Goal: Use online tool/utility: Utilize a website feature to perform a specific function

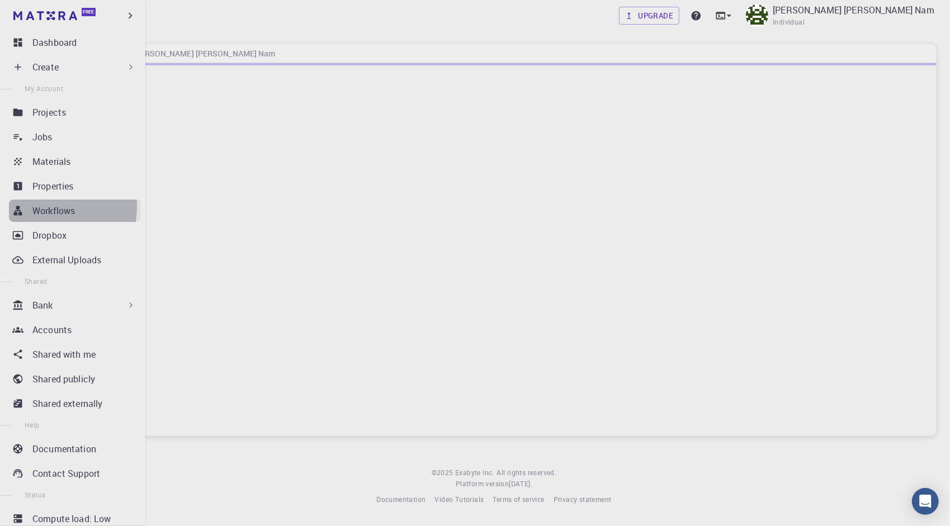
click at [11, 205] on link "Workflows" at bounding box center [75, 211] width 132 height 22
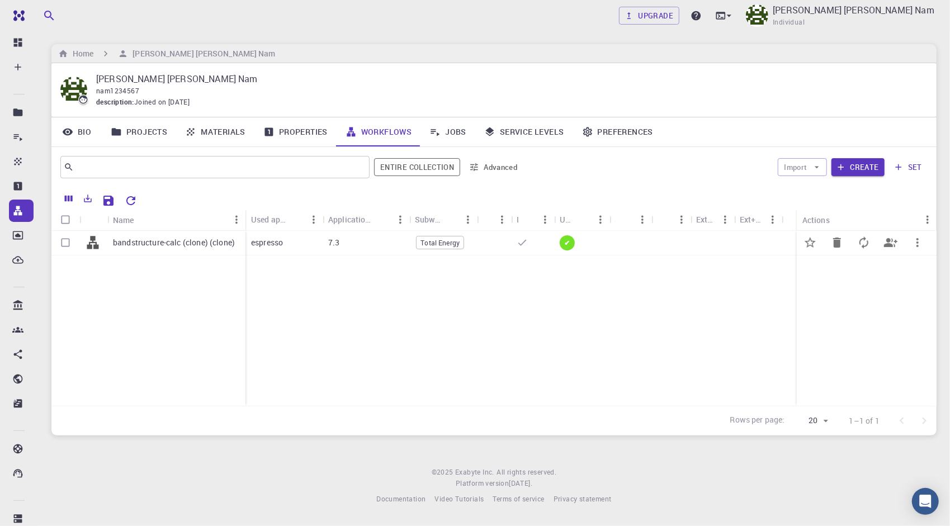
click at [306, 250] on div "espresso" at bounding box center [284, 243] width 77 height 25
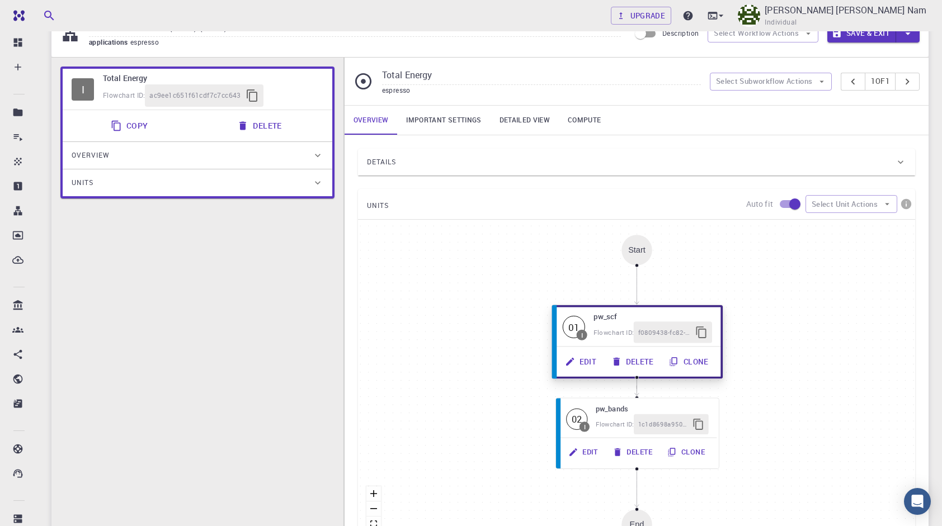
scroll to position [56, 0]
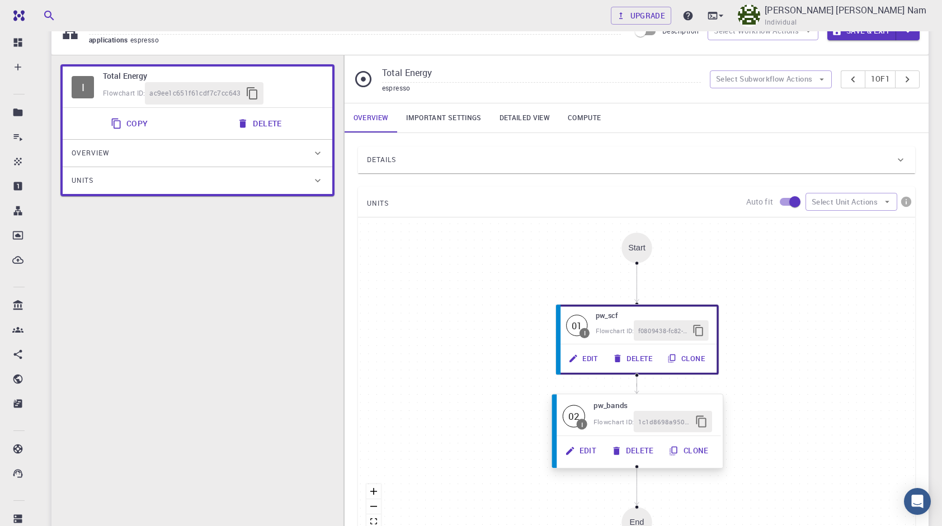
click at [593, 447] on button "Edit" at bounding box center [581, 450] width 46 height 21
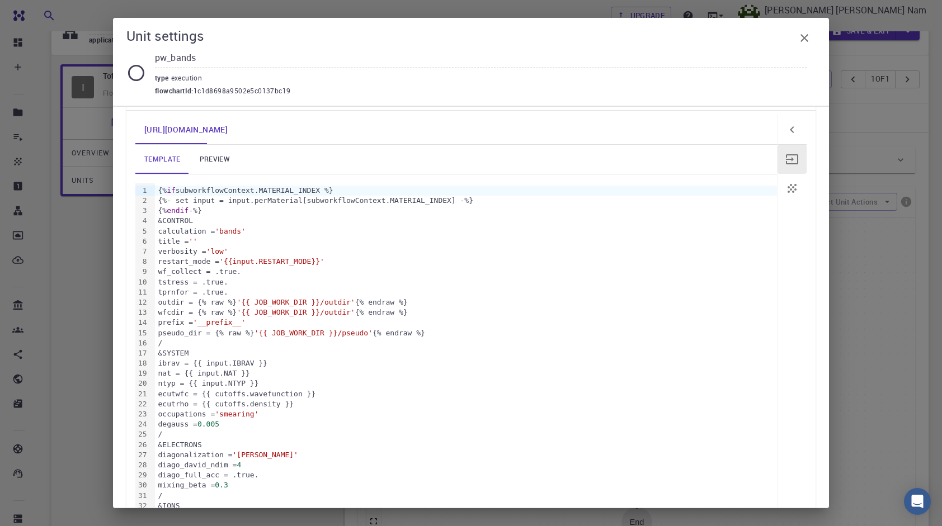
scroll to position [112, 0]
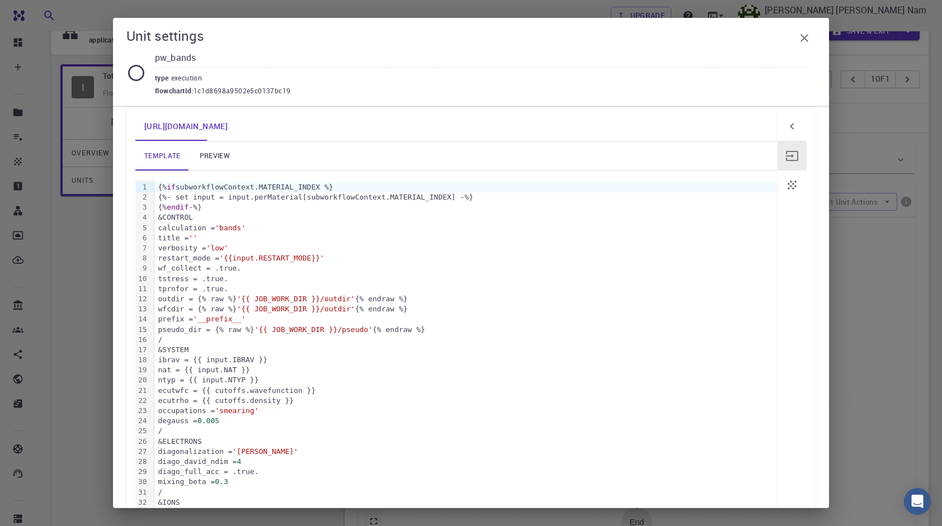
click at [227, 155] on link "preview" at bounding box center [215, 155] width 50 height 29
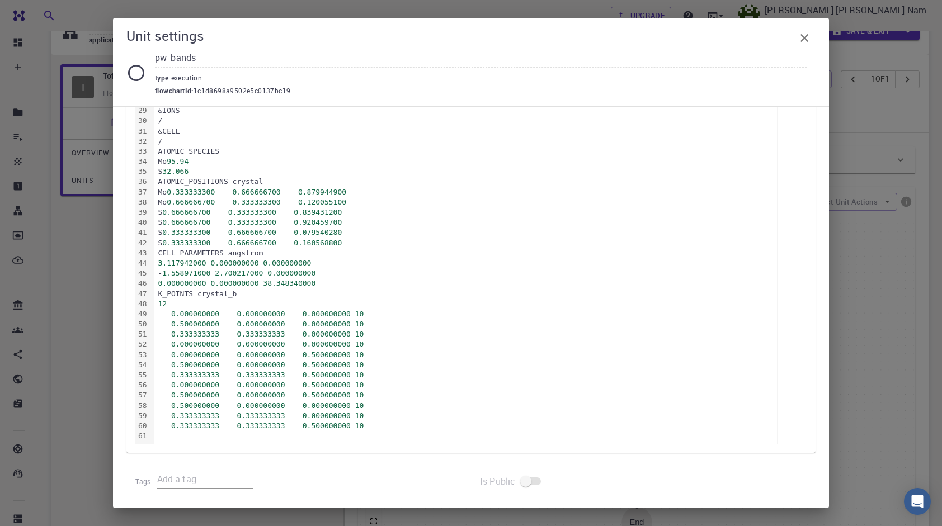
scroll to position [475, 0]
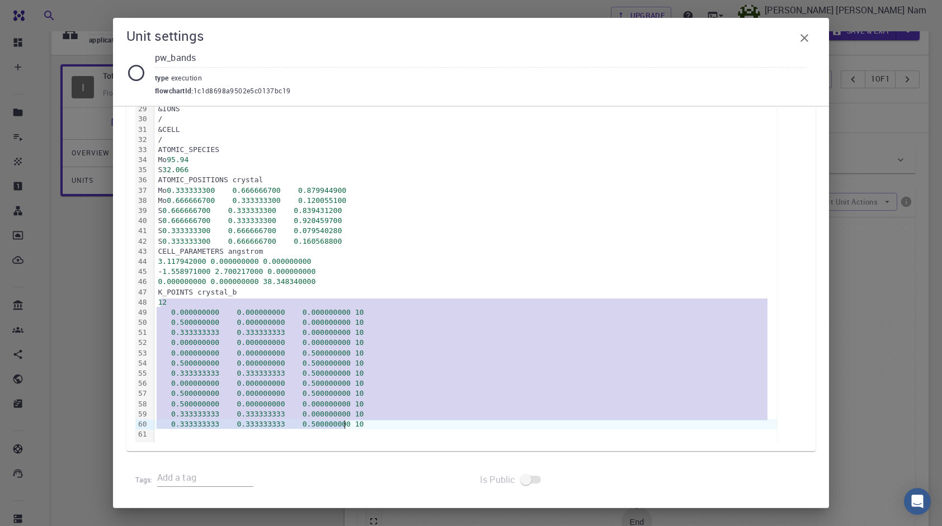
drag, startPoint x: 159, startPoint y: 300, endPoint x: 369, endPoint y: 421, distance: 242.8
click at [369, 421] on div "&CONTROL calculation = 'bands' title = '' verbosity = 'low' restart_mode = 'fro…" at bounding box center [465, 129] width 622 height 625
copy div "2 0.000000000 0.000000000 0.000000000 10 0.500000000 0.000000000 0.000000000 10…"
click at [911, 103] on div "Unit settings pw_bands type execution flowchartId : 1c1d8698a9502e5c0137bc19 Ne…" at bounding box center [471, 263] width 942 height 526
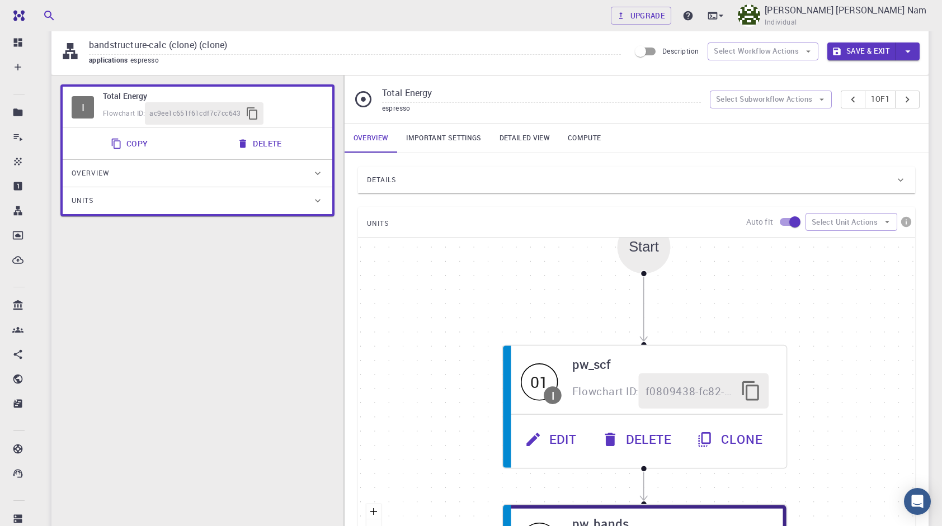
scroll to position [0, 0]
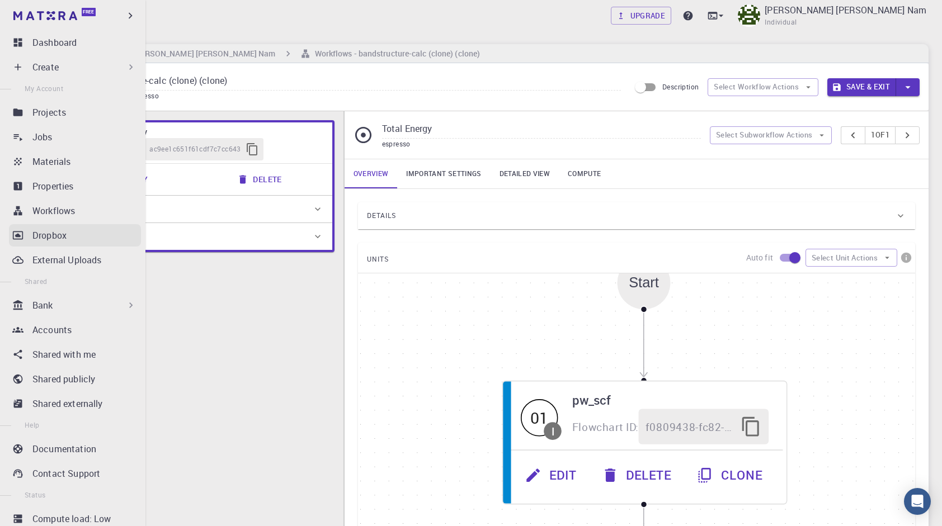
click at [26, 235] on link "Dropbox" at bounding box center [75, 235] width 132 height 22
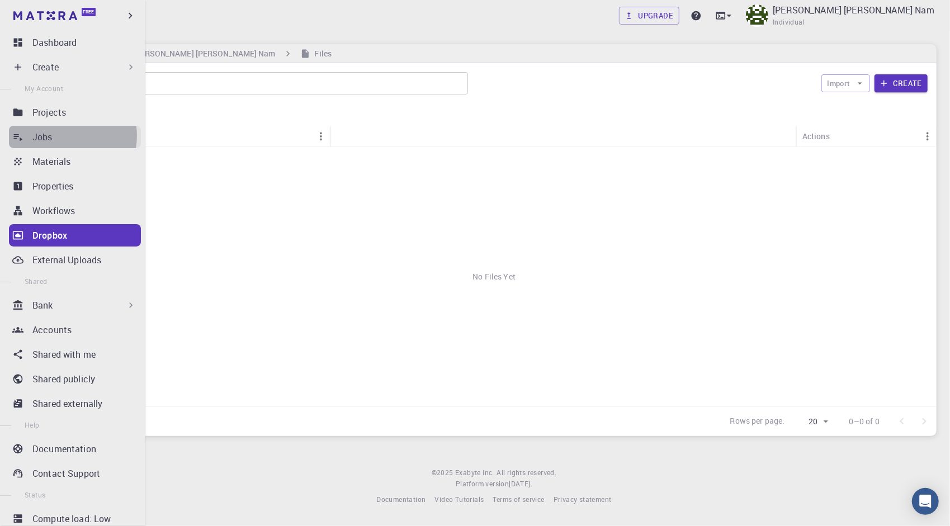
click at [69, 136] on div "Jobs" at bounding box center [86, 136] width 108 height 13
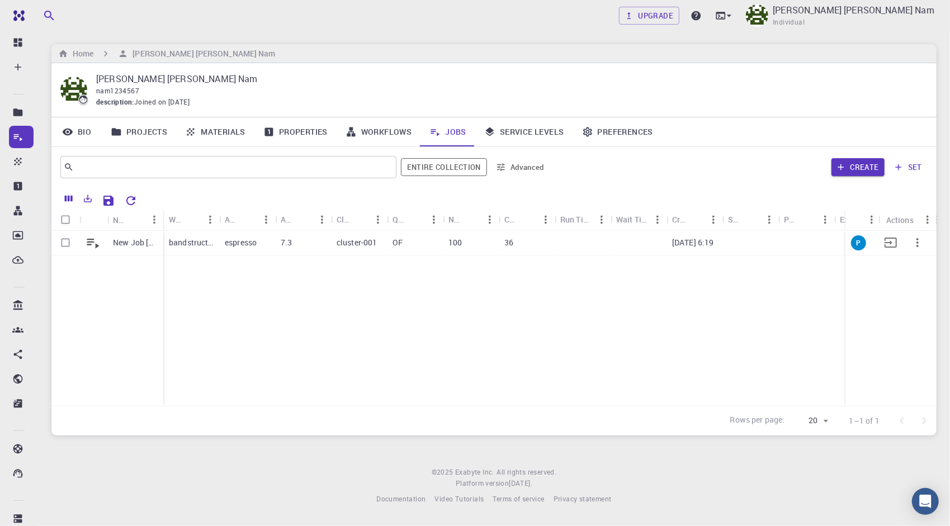
click at [457, 243] on p "100" at bounding box center [455, 242] width 13 height 11
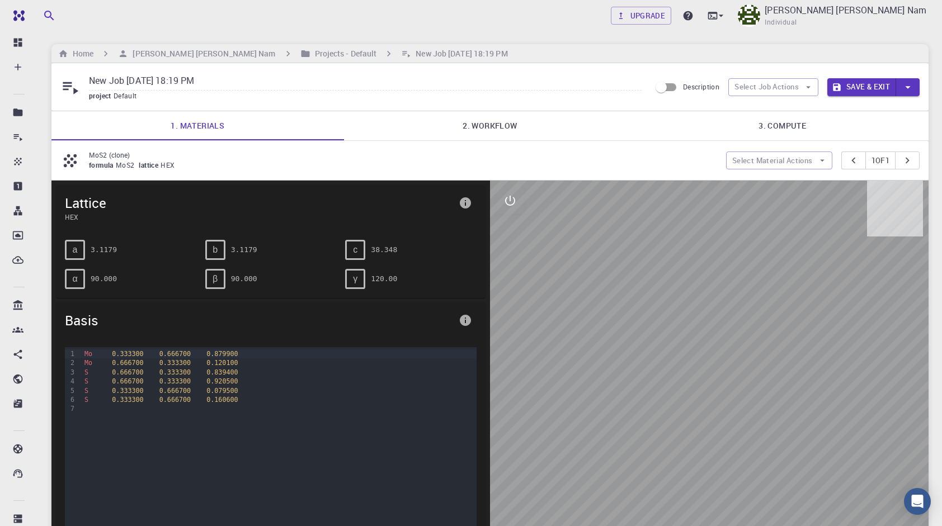
click at [848, 125] on link "3. Compute" at bounding box center [782, 125] width 292 height 29
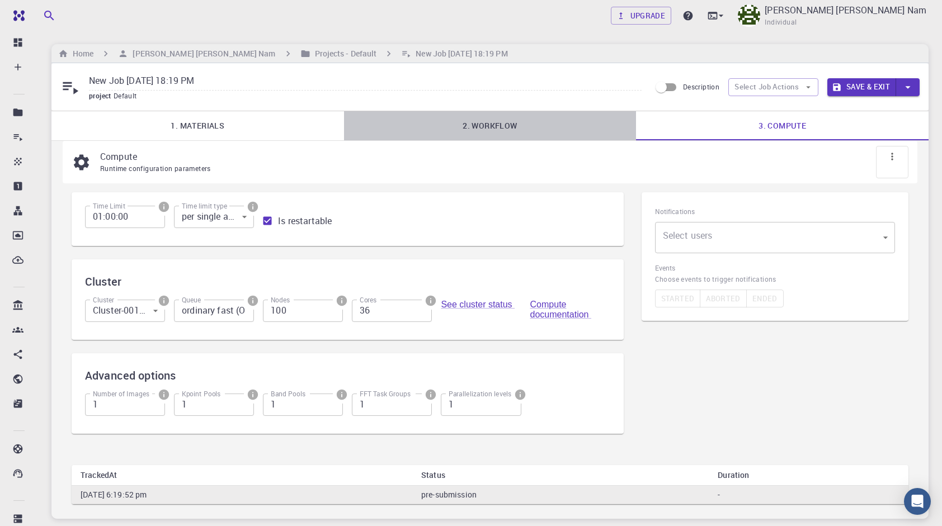
click at [593, 124] on link "2. Workflow" at bounding box center [490, 125] width 292 height 29
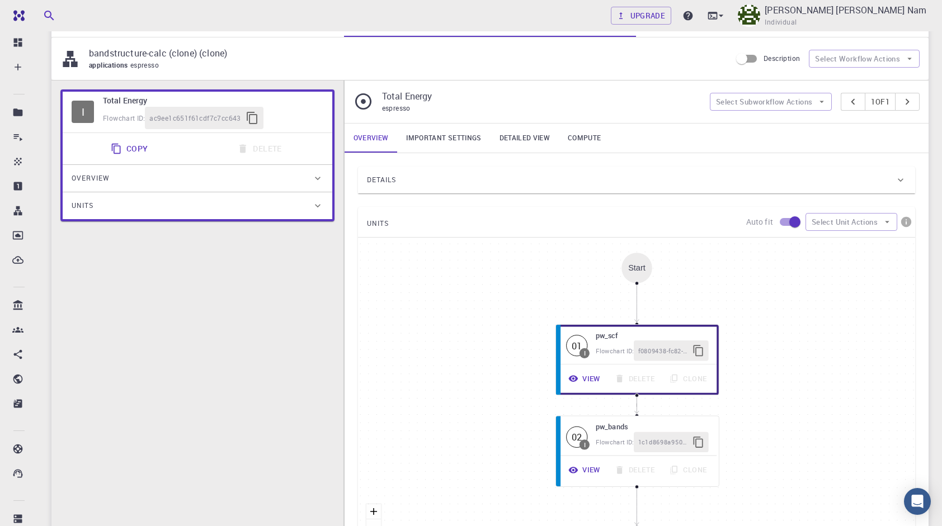
scroll to position [112, 0]
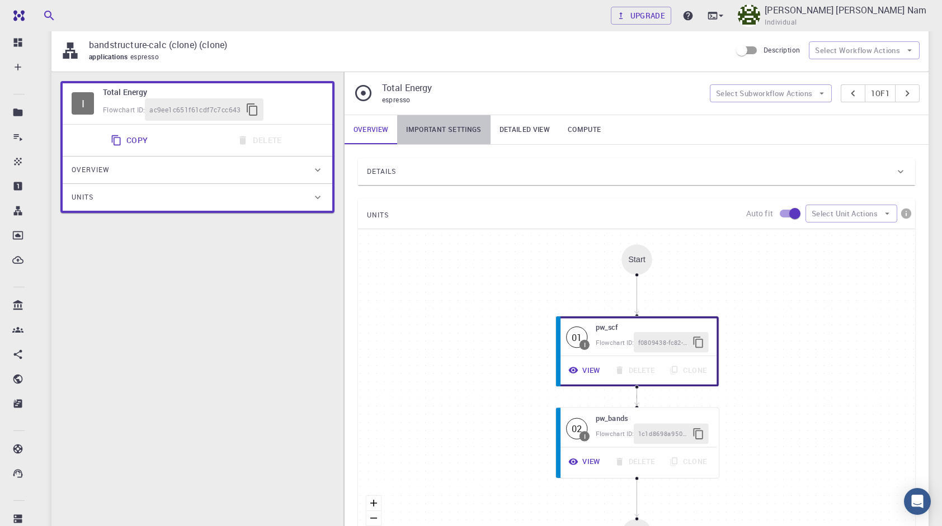
click at [415, 127] on link "Important settings" at bounding box center [443, 129] width 93 height 29
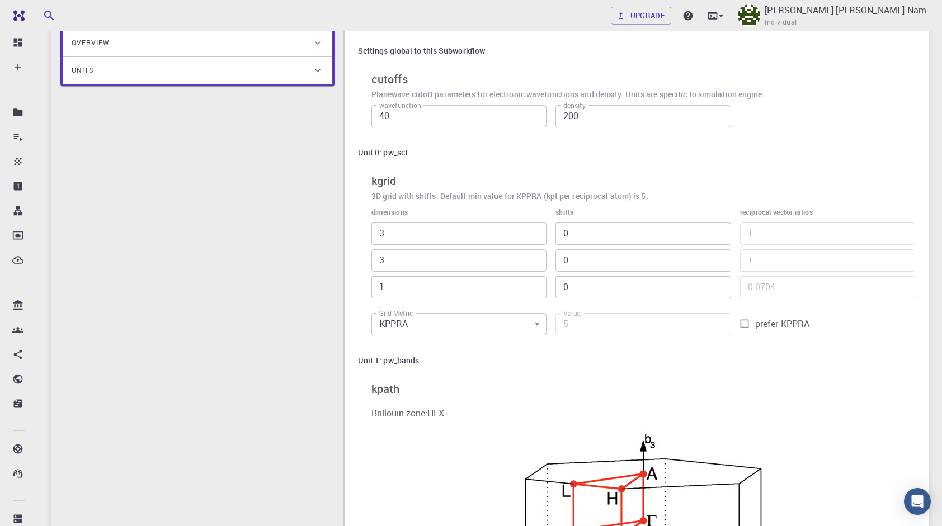
scroll to position [224, 0]
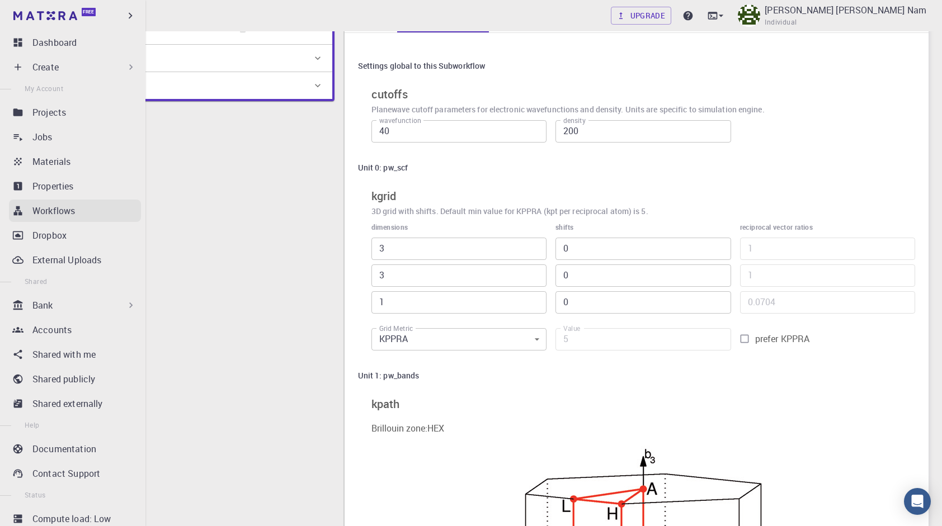
drag, startPoint x: 54, startPoint y: 249, endPoint x: 59, endPoint y: 213, distance: 36.8
click at [54, 249] on link "External Uploads" at bounding box center [75, 260] width 132 height 22
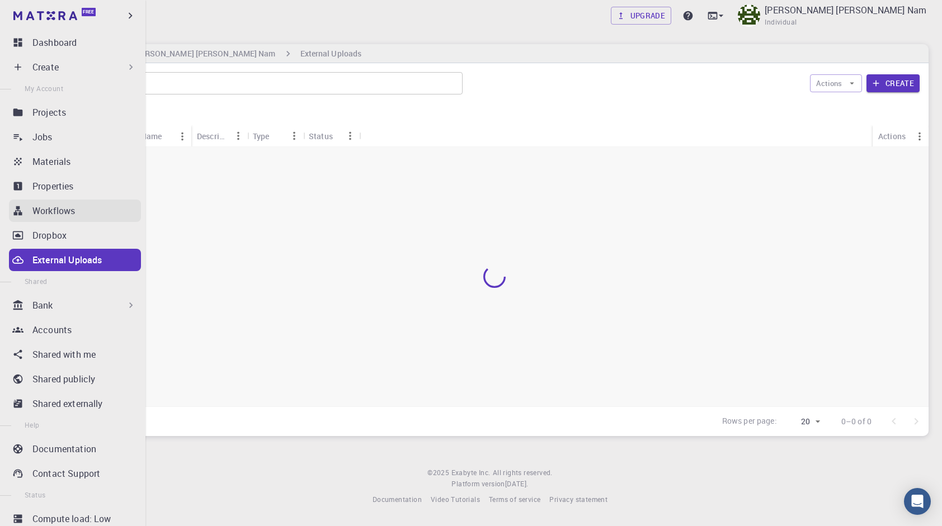
click at [59, 213] on p "Workflows" at bounding box center [53, 210] width 43 height 13
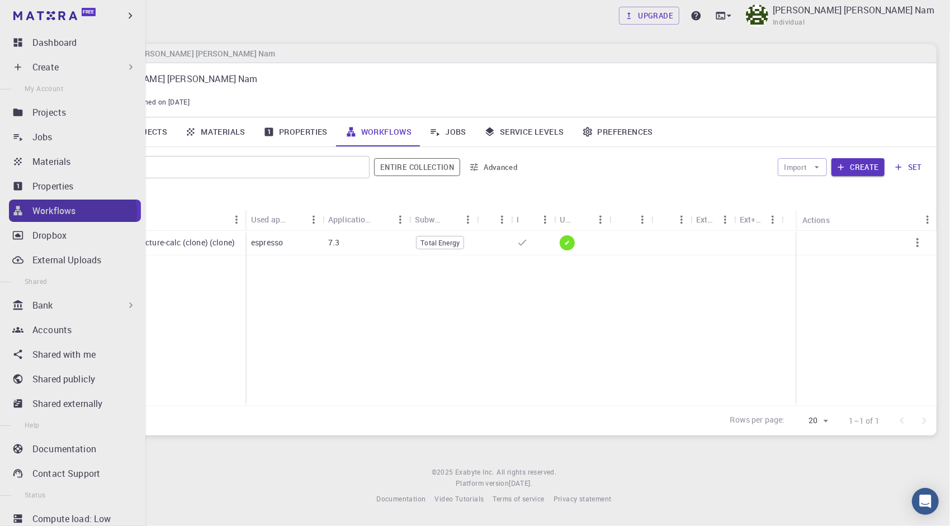
click at [59, 213] on p "Workflows" at bounding box center [53, 210] width 43 height 13
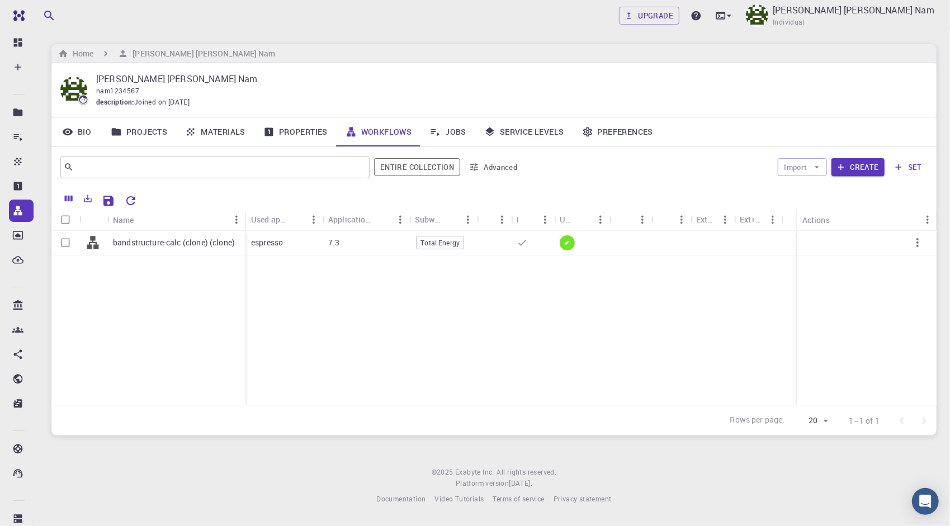
click at [310, 239] on div "espresso" at bounding box center [284, 243] width 77 height 25
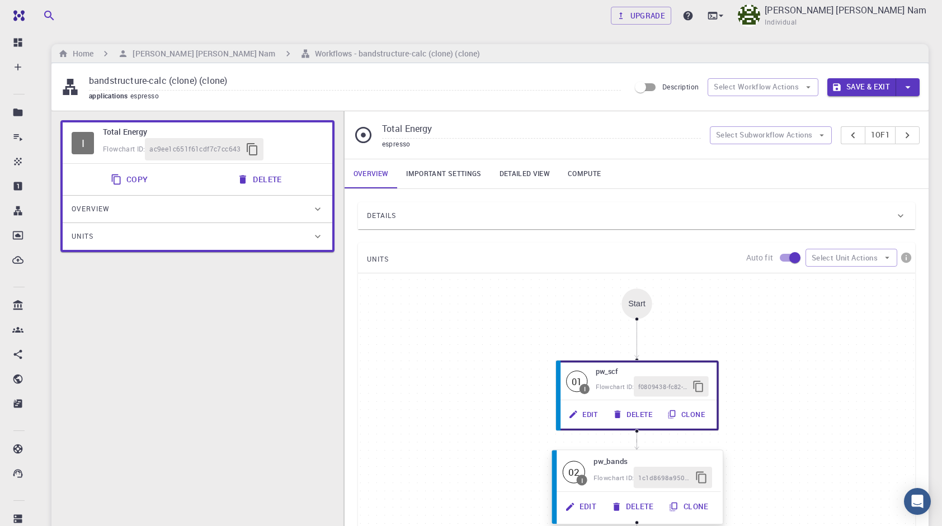
click at [591, 498] on button "Edit" at bounding box center [581, 506] width 46 height 21
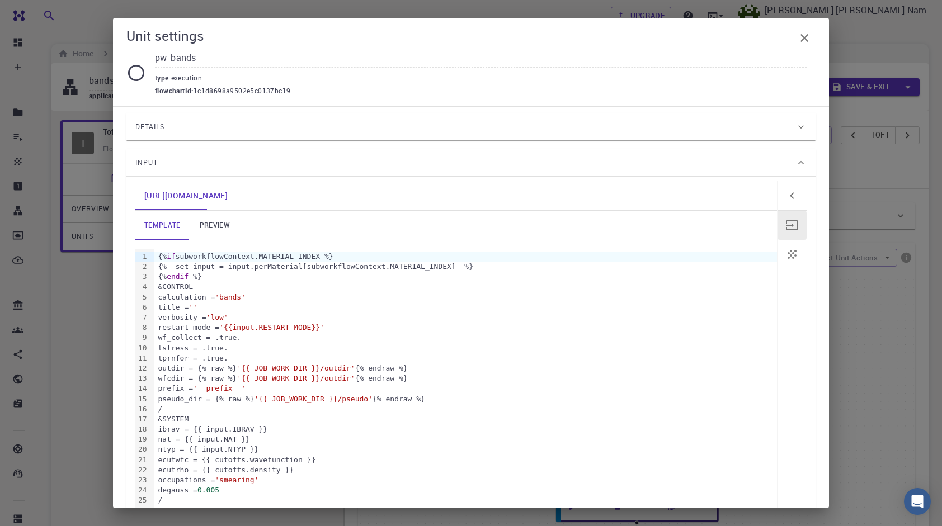
click at [230, 222] on link "preview" at bounding box center [215, 225] width 50 height 29
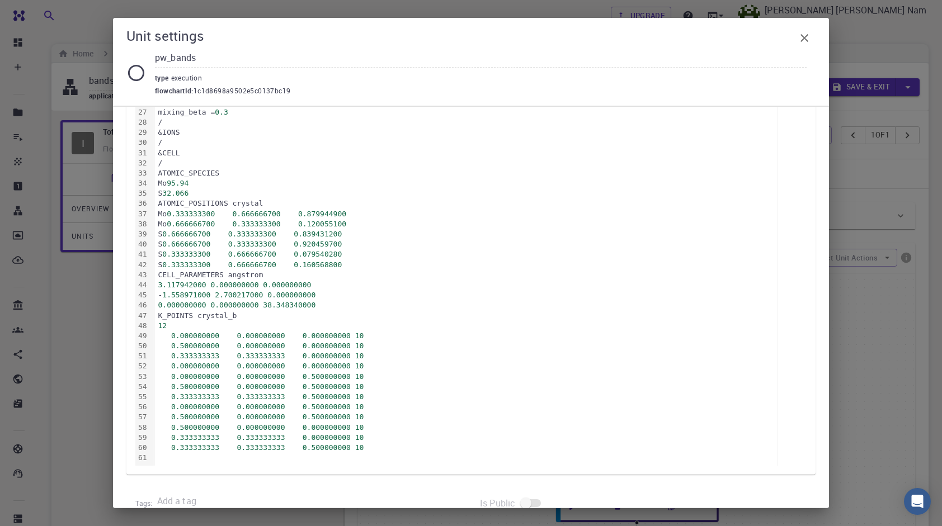
scroll to position [475, 0]
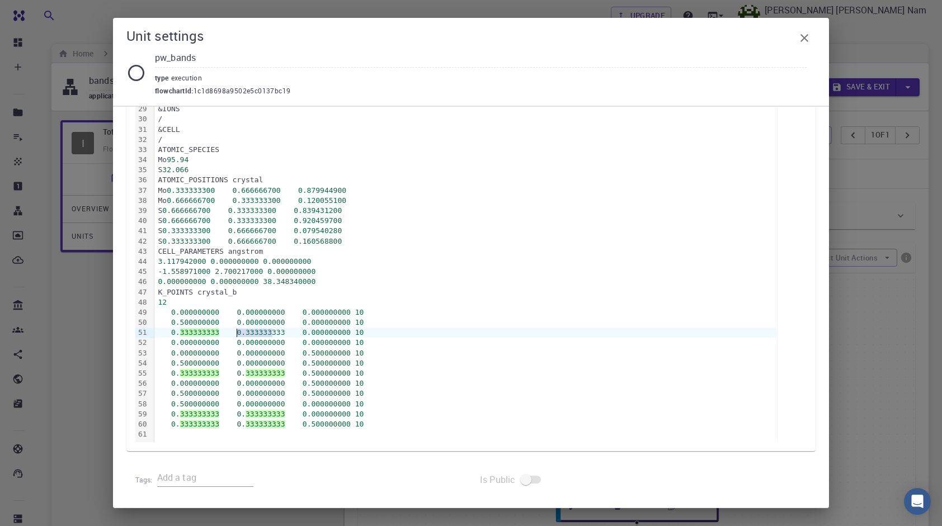
drag, startPoint x: 271, startPoint y: 331, endPoint x: 246, endPoint y: 331, distance: 24.6
click at [238, 330] on span "0.333333333" at bounding box center [261, 332] width 48 height 8
click at [880, 292] on div "Unit settings pw_bands type execution flowchartId : 1c1d8698a9502e5c0137bc19 Ne…" at bounding box center [471, 263] width 942 height 526
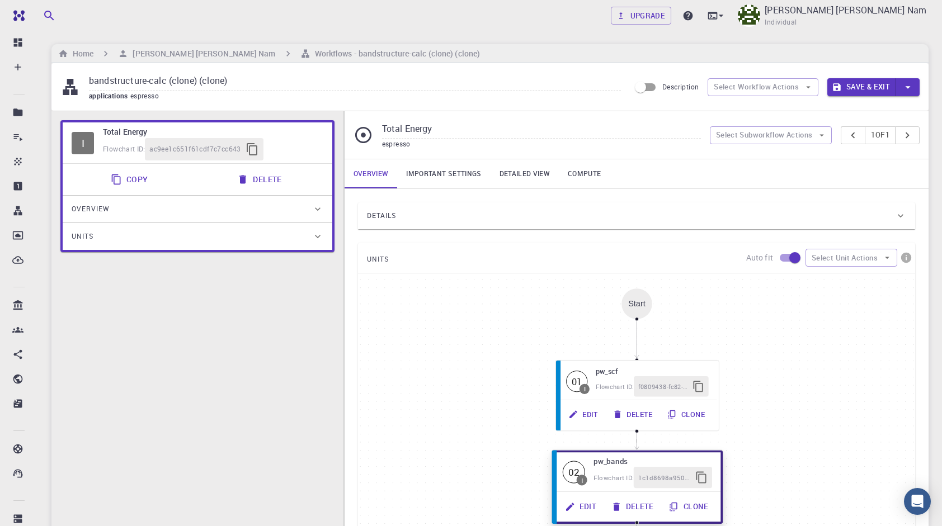
click at [588, 504] on button "Edit" at bounding box center [581, 506] width 46 height 21
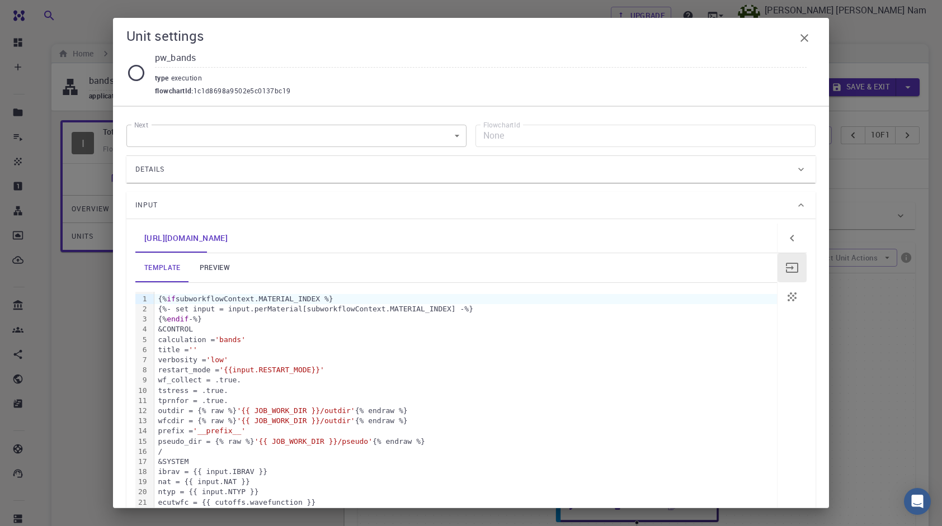
click at [211, 264] on link "preview" at bounding box center [215, 267] width 50 height 29
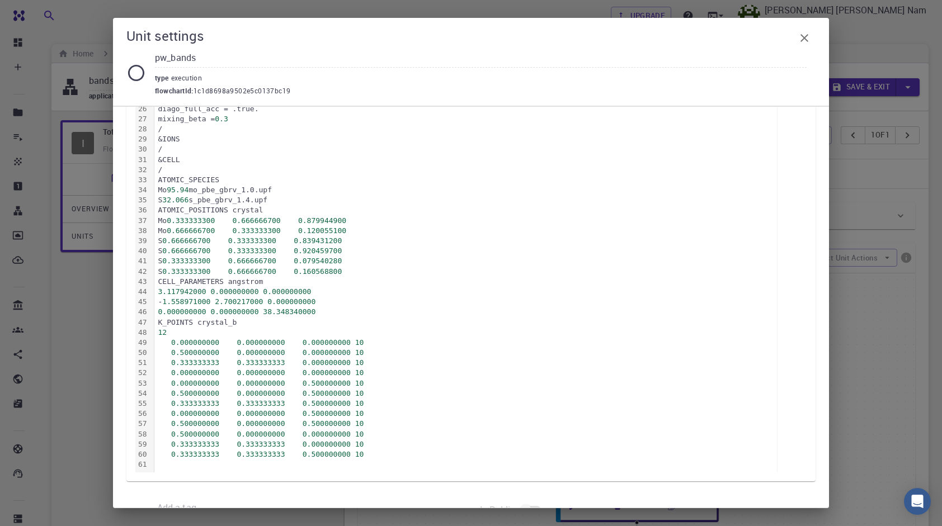
scroll to position [447, 0]
